Goal: Task Accomplishment & Management: Use online tool/utility

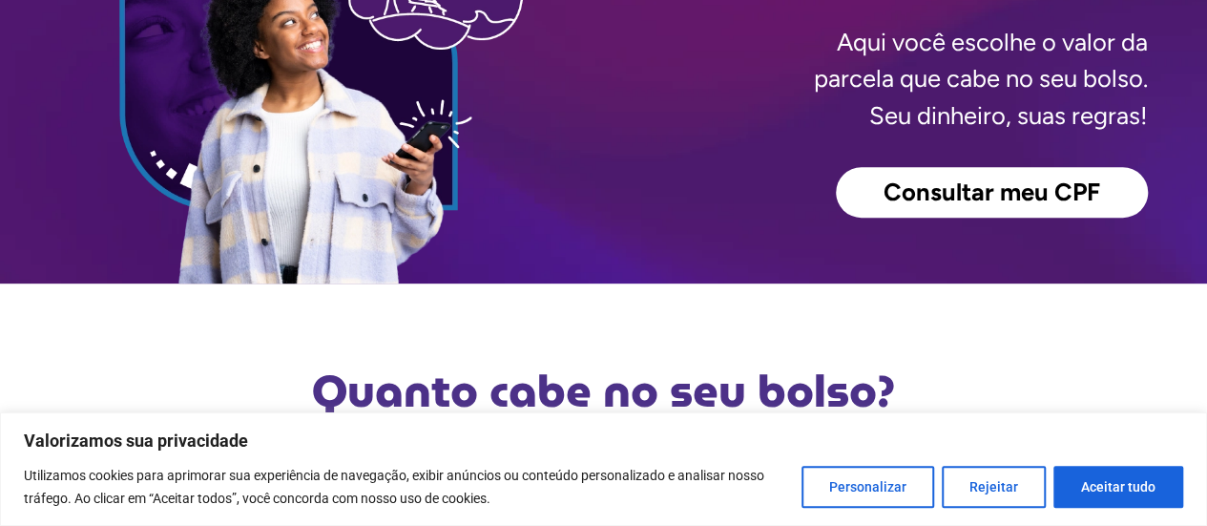
scroll to position [286, 0]
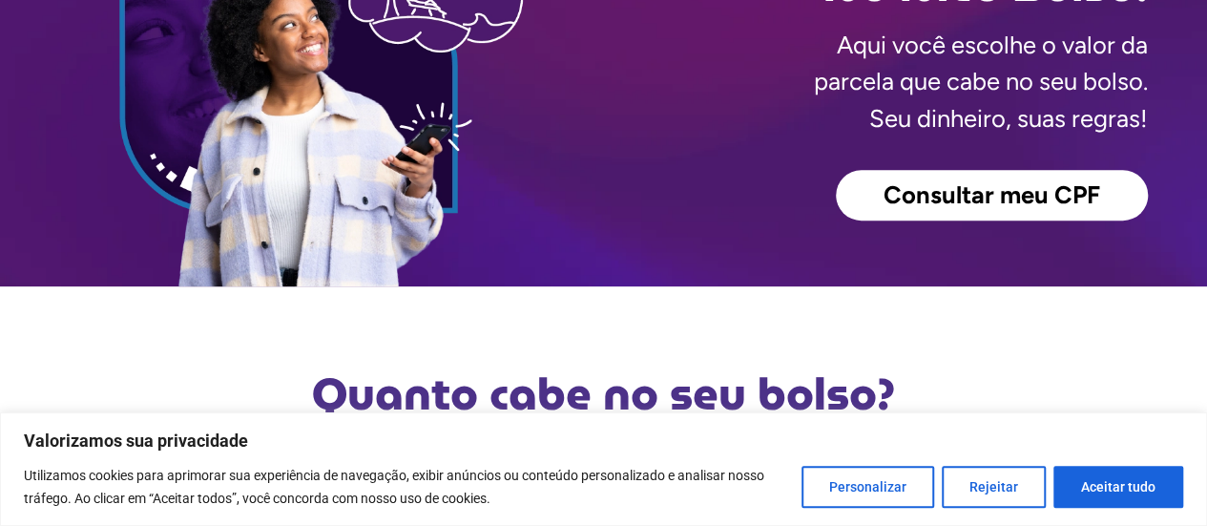
click at [970, 174] on link "Consultar meu CPF" at bounding box center [992, 196] width 312 height 52
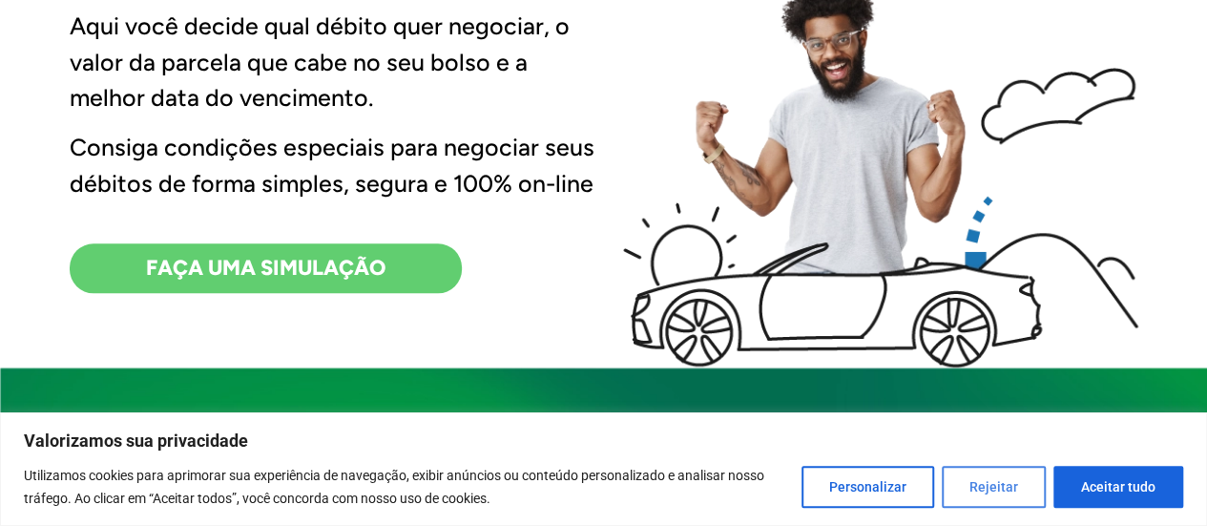
scroll to position [763, 0]
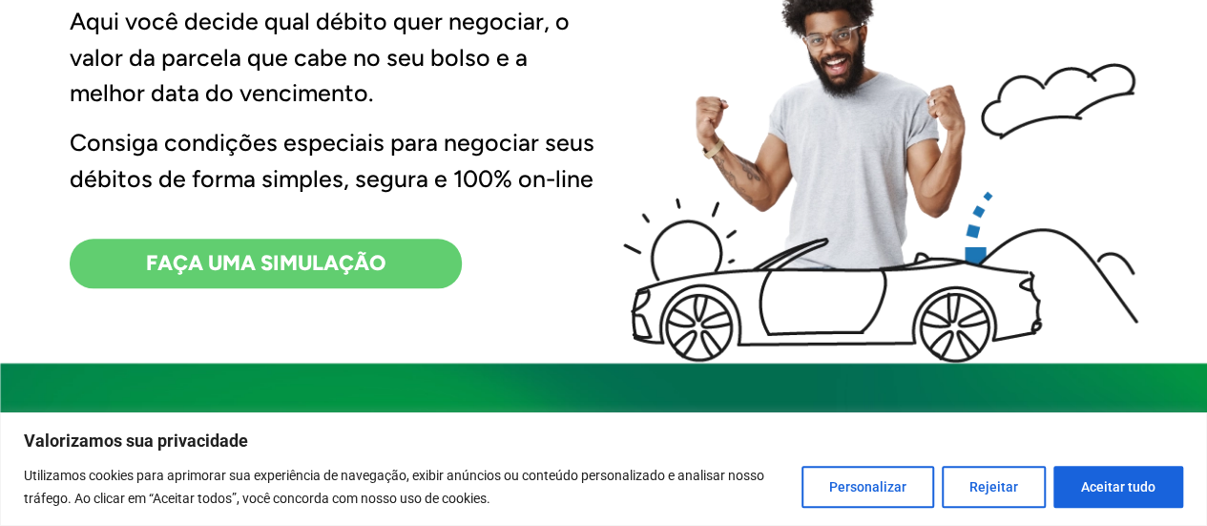
click at [1011, 484] on button "Rejeitar" at bounding box center [994, 487] width 104 height 42
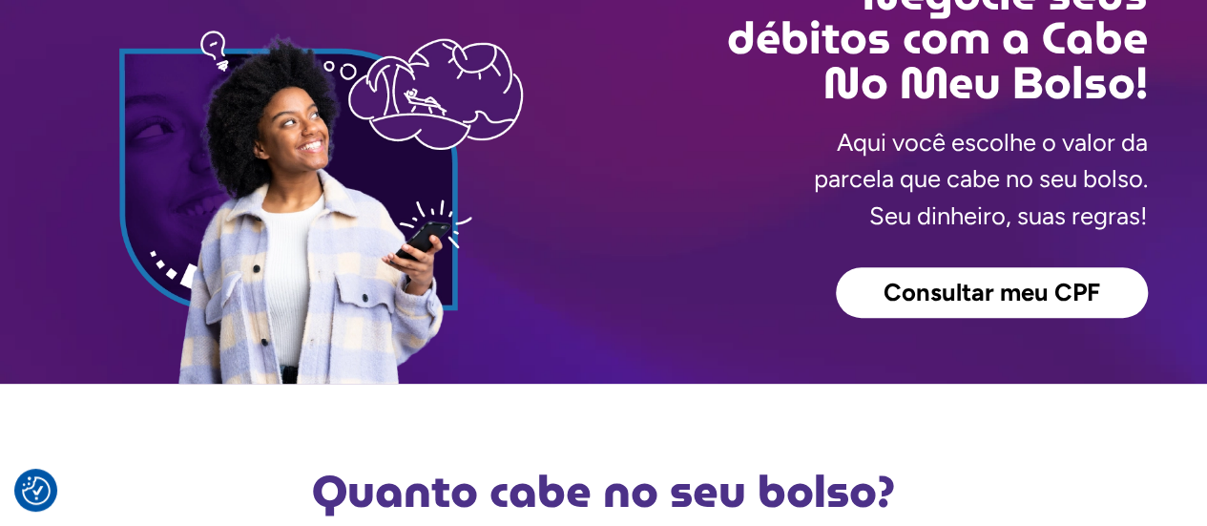
scroll to position [95, 0]
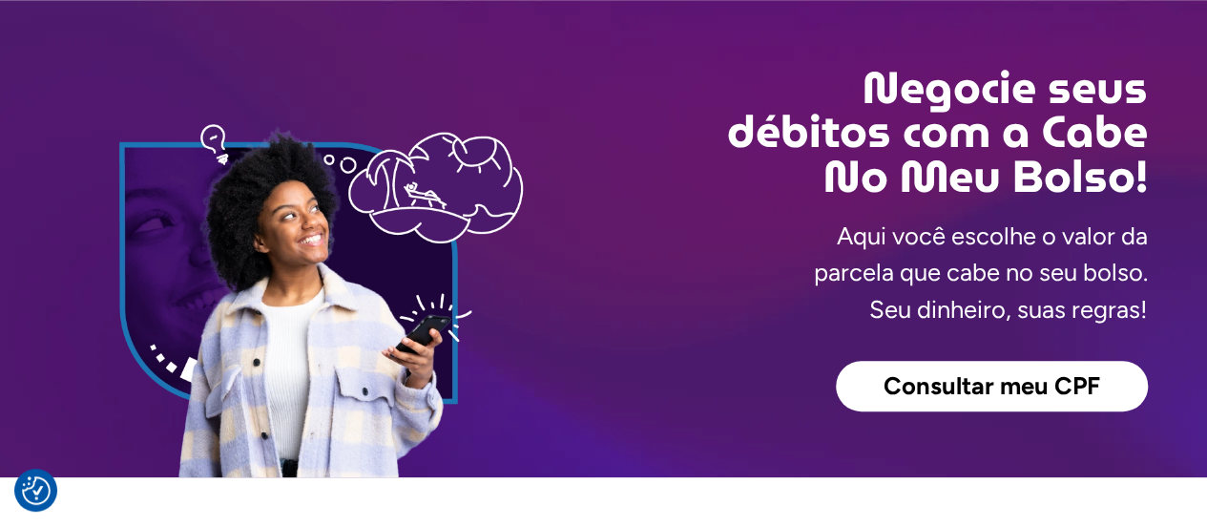
click at [1046, 379] on span "Consultar meu CPF" at bounding box center [992, 386] width 217 height 25
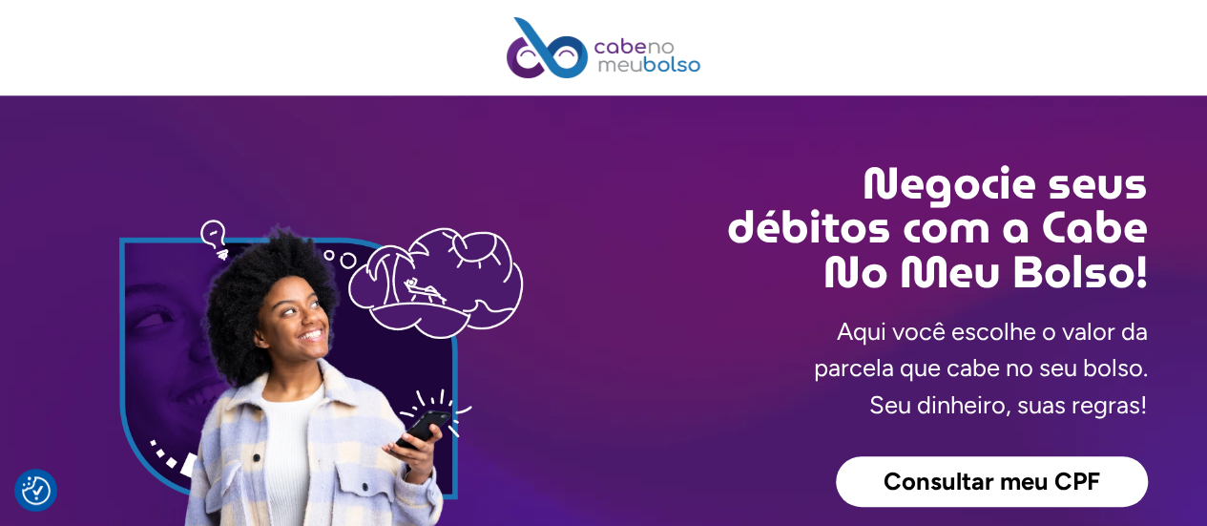
scroll to position [668, 0]
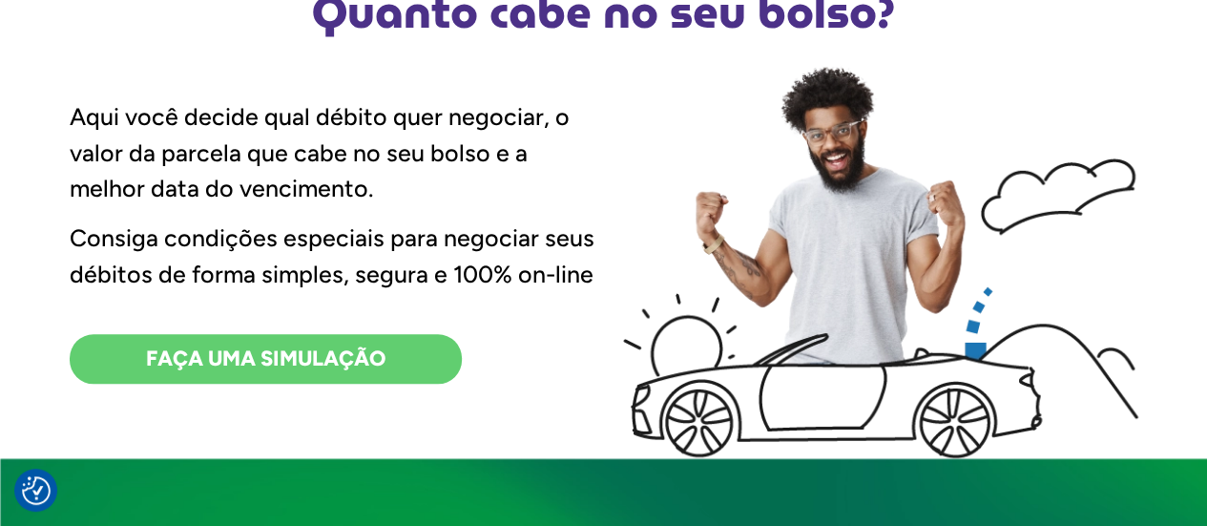
click at [345, 385] on div "Aqui você decide qual débito quer negociar, o valor da parcela que cabe no seu …" at bounding box center [337, 260] width 534 height 395
click at [344, 368] on span "FAÇA UMA SIMULAÇÃO" at bounding box center [265, 358] width 239 height 21
